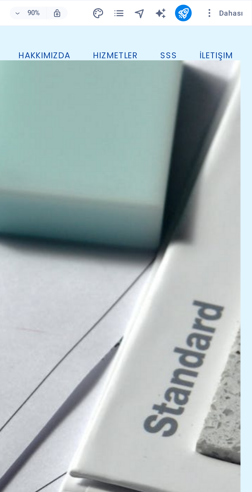
click at [239, 7] on span "Dahası" at bounding box center [237, 6] width 19 height 5
